Goal: Task Accomplishment & Management: Manage account settings

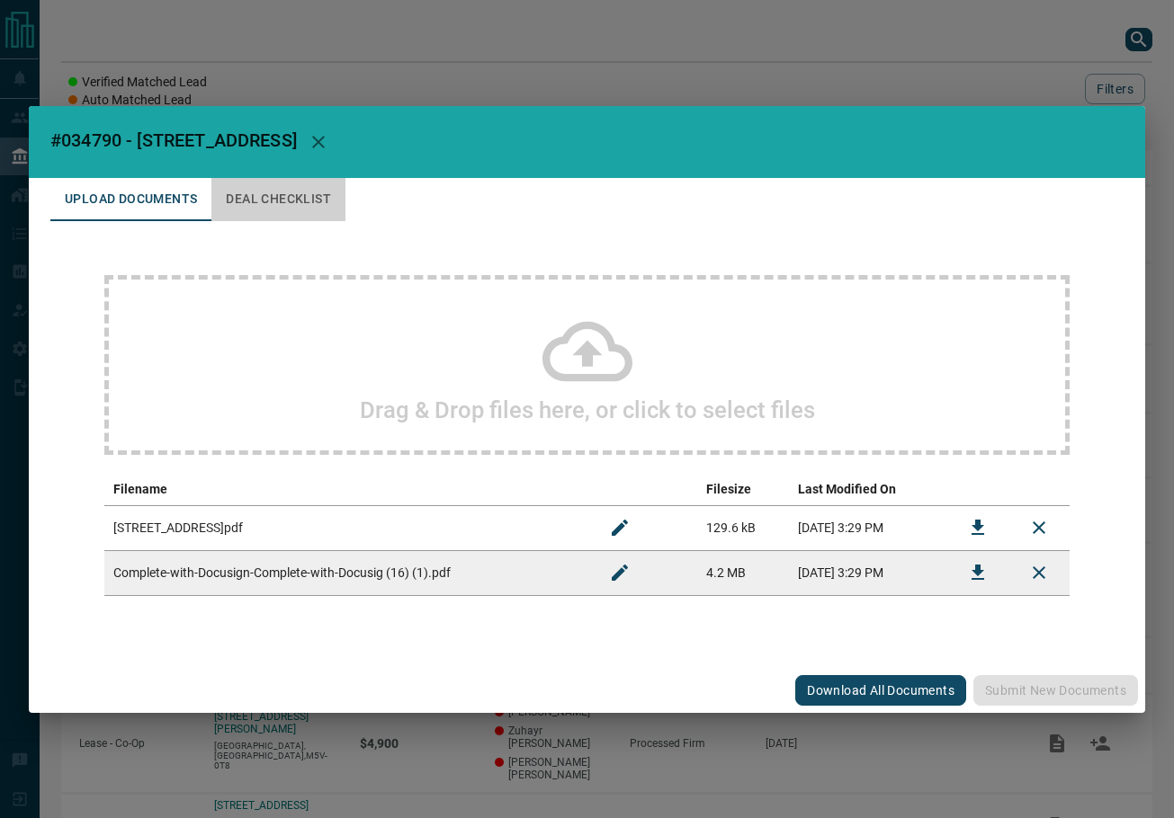
click at [280, 189] on button "Deal Checklist" at bounding box center [278, 199] width 134 height 43
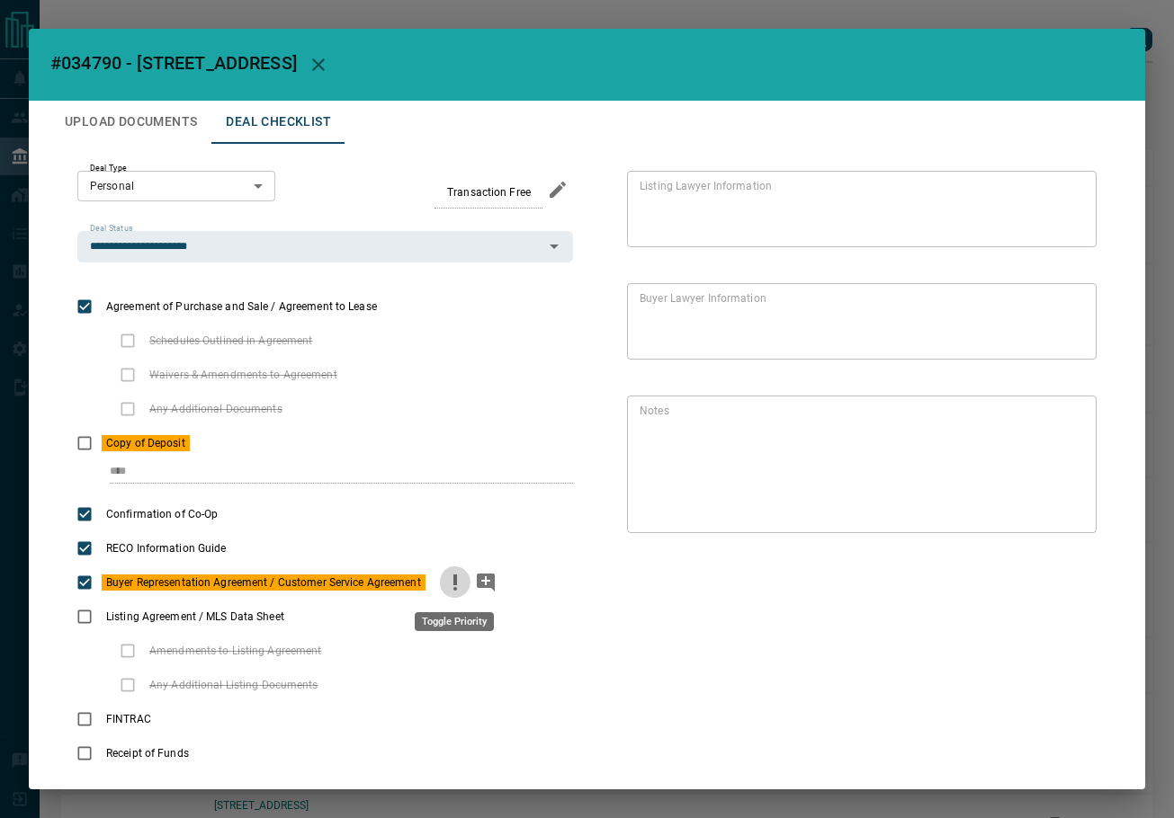
click at [451, 577] on icon "priority" at bounding box center [455, 583] width 22 height 22
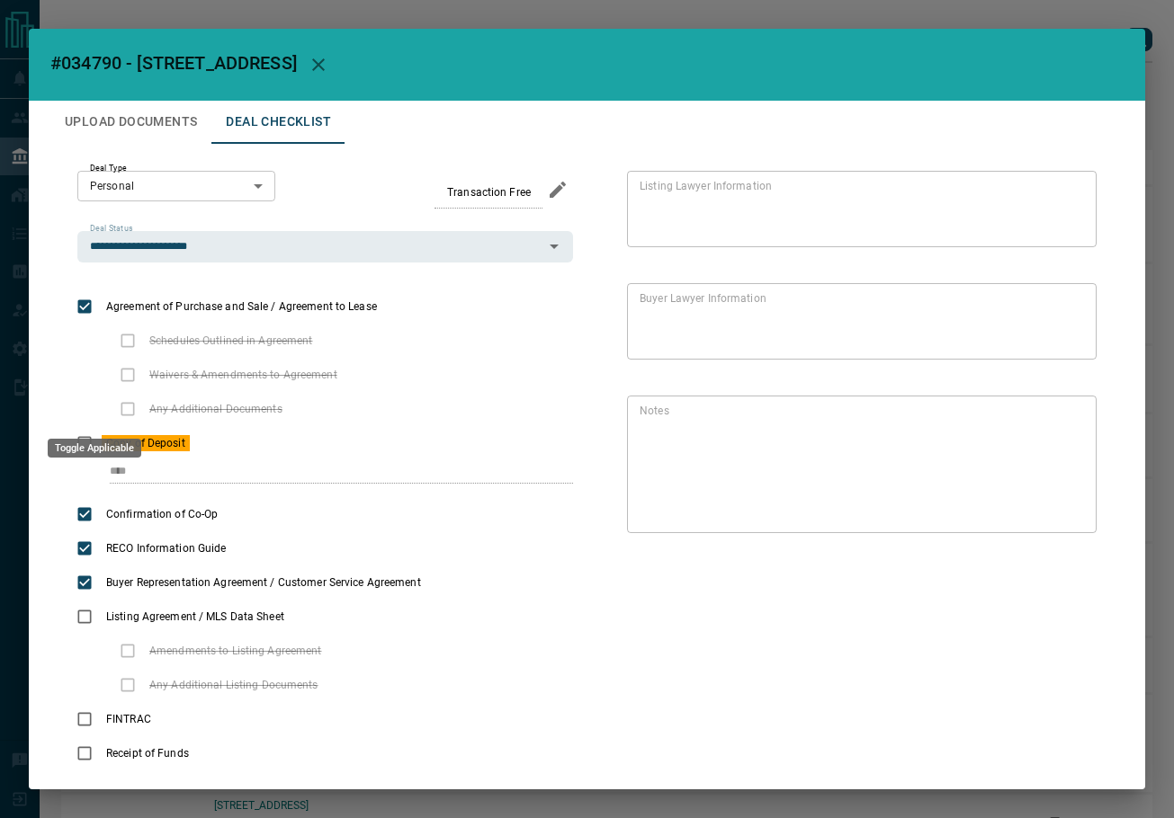
click at [88, 437] on div "Toggle Applicable" at bounding box center [94, 442] width 97 height 33
click at [211, 447] on icon "priority" at bounding box center [220, 444] width 22 height 22
click at [1058, 516] on icon "Edit" at bounding box center [1069, 524] width 22 height 22
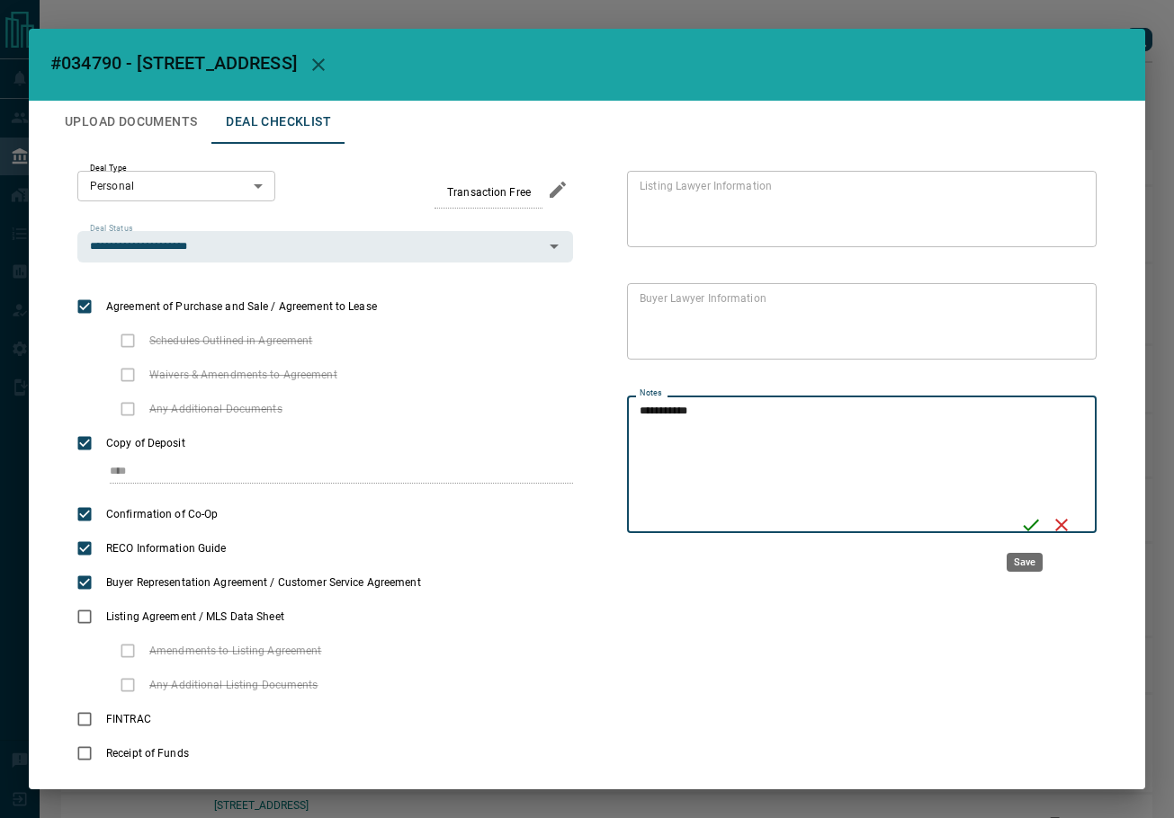
type textarea "**********"
click at [1021, 521] on icon "Save" at bounding box center [1031, 525] width 22 height 22
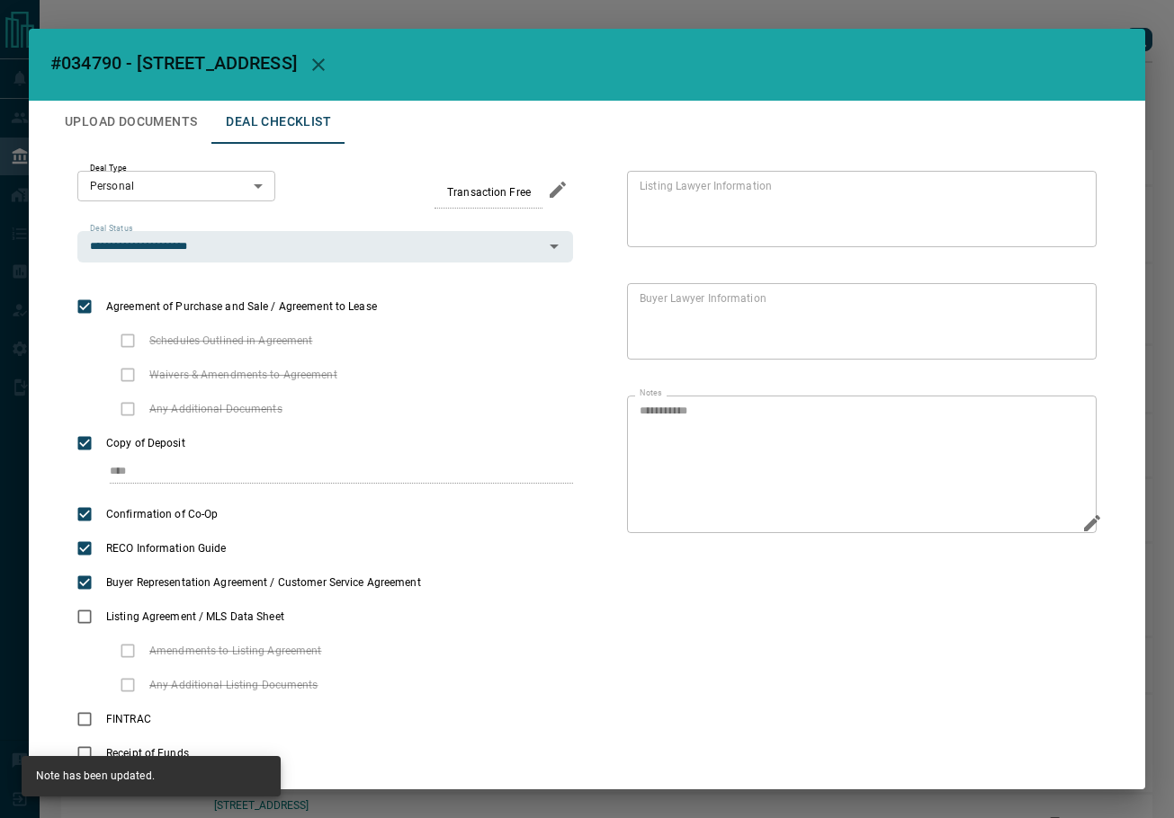
click at [181, 113] on button "Upload Documents" at bounding box center [130, 122] width 161 height 43
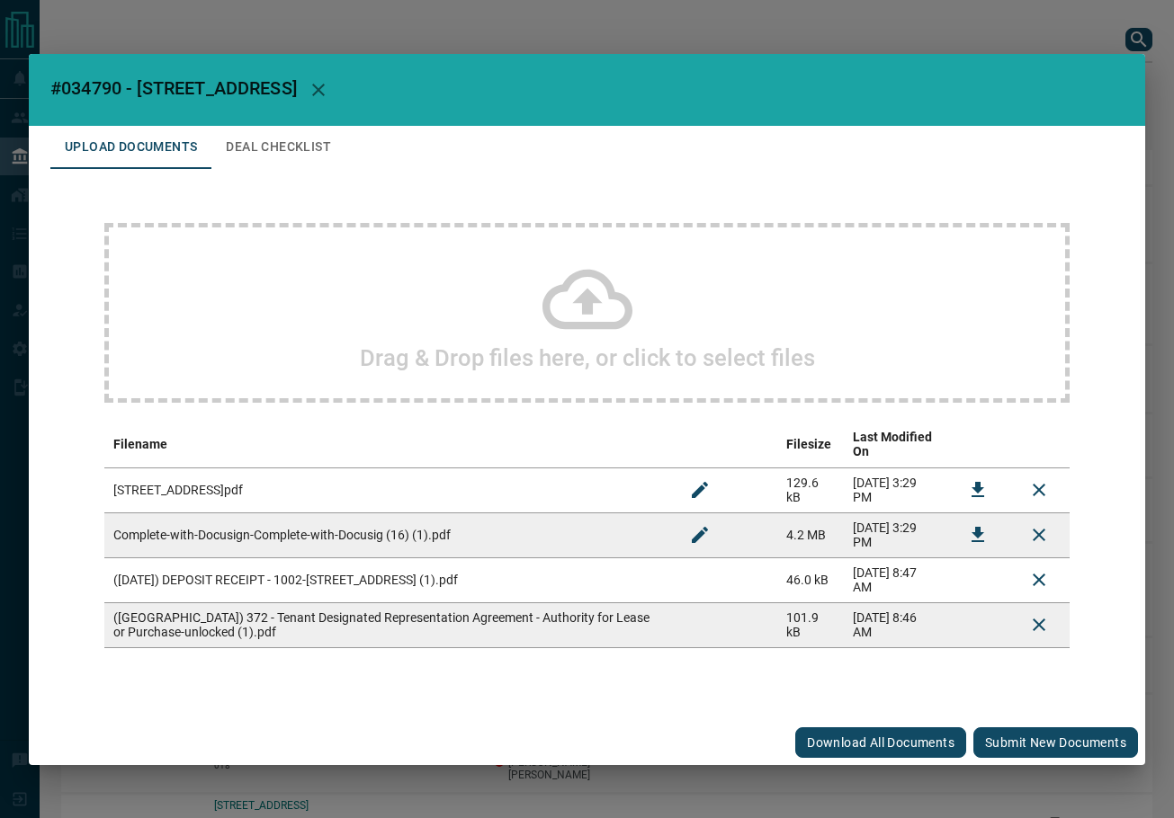
click at [1035, 728] on button "Submit new documents" at bounding box center [1055, 743] width 165 height 31
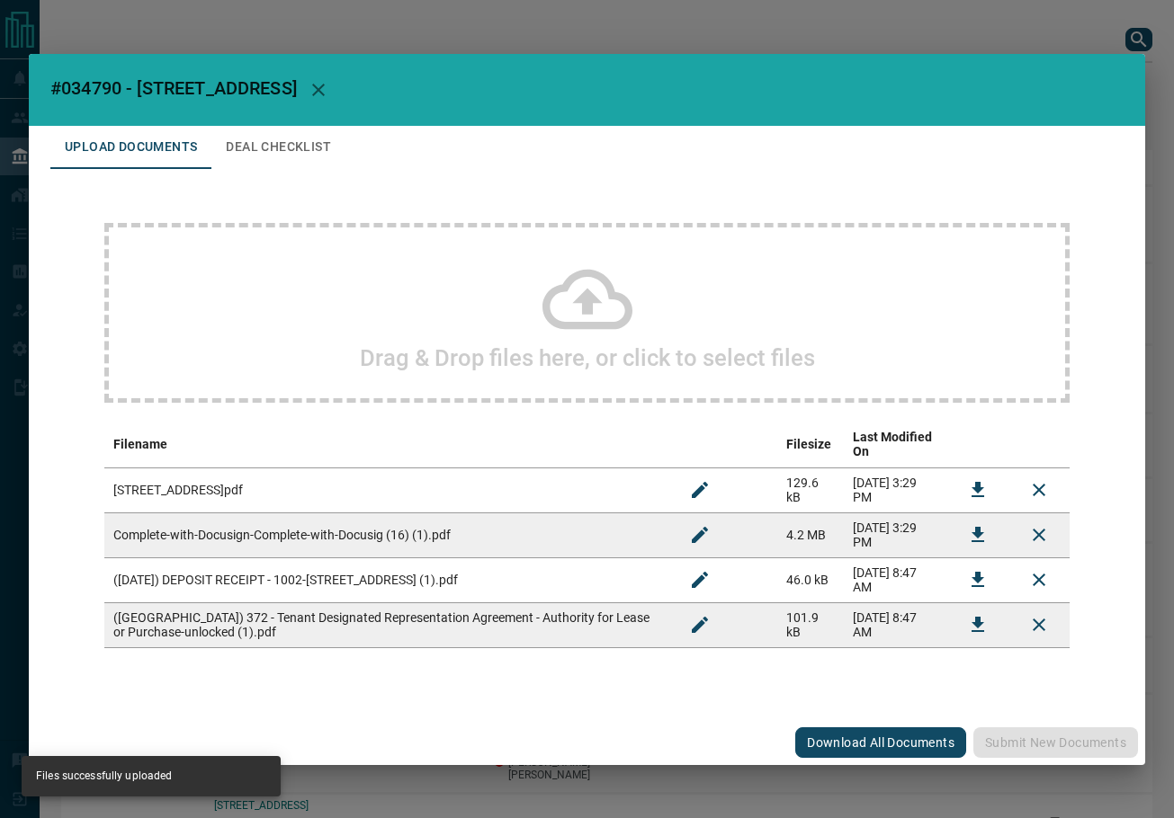
click at [291, 159] on button "Deal Checklist" at bounding box center [278, 147] width 134 height 43
